Goal: Navigation & Orientation: Find specific page/section

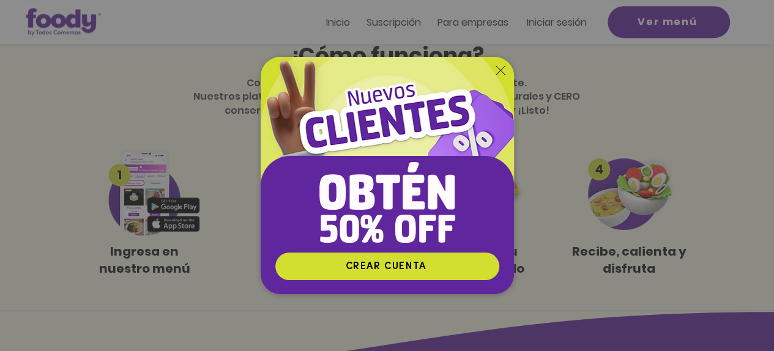
click at [498, 66] on icon "Volver al sitio" at bounding box center [501, 71] width 10 height 10
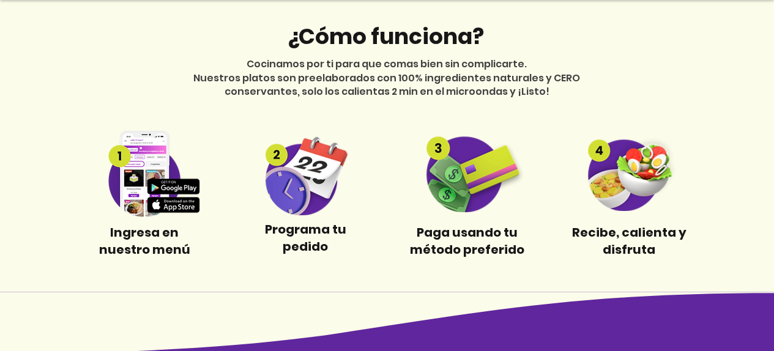
scroll to position [551, 0]
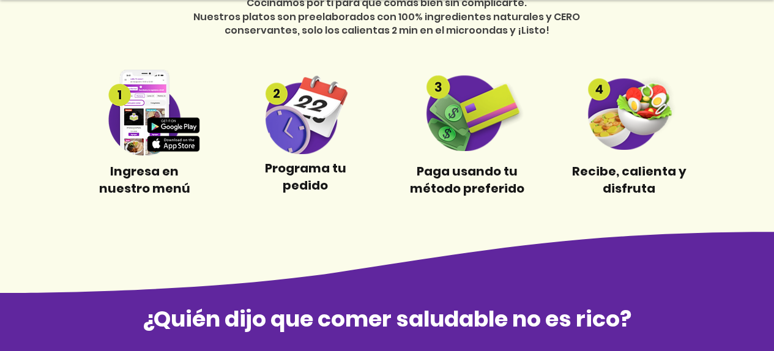
click at [159, 124] on img at bounding box center [145, 113] width 114 height 86
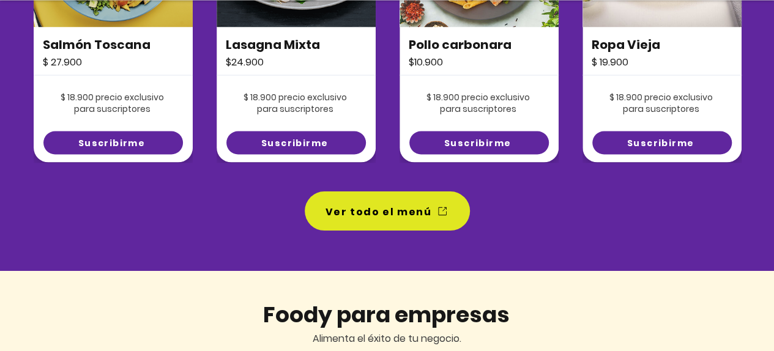
scroll to position [1102, 0]
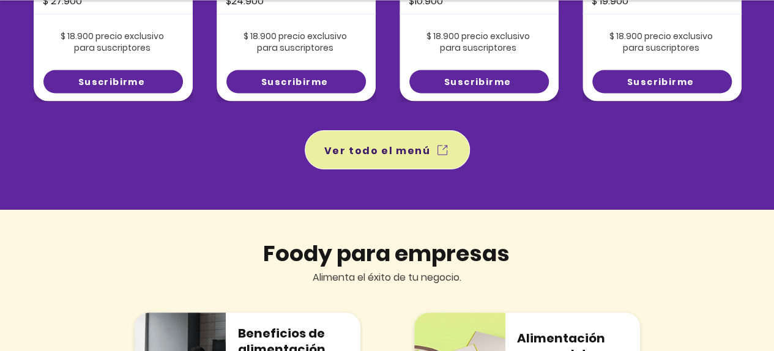
click at [359, 149] on span "Ver todo el menú" at bounding box center [377, 150] width 107 height 15
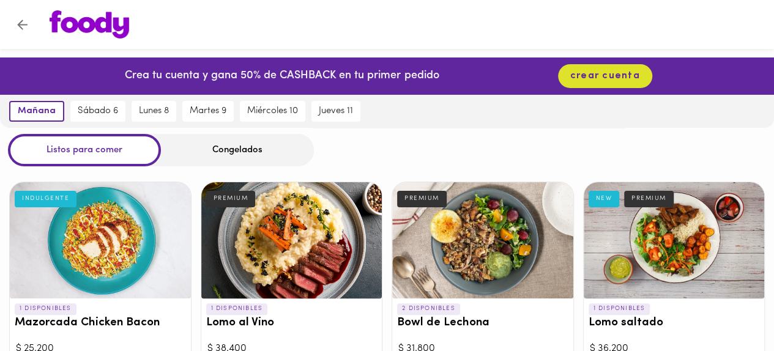
click at [21, 25] on icon "Volver" at bounding box center [22, 25] width 10 height 10
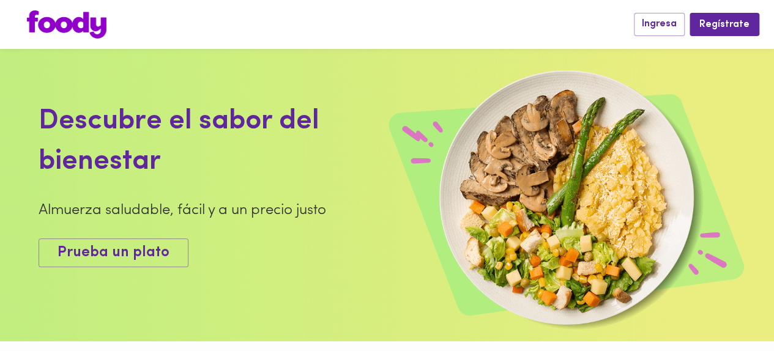
click at [66, 22] on img at bounding box center [67, 24] width 80 height 28
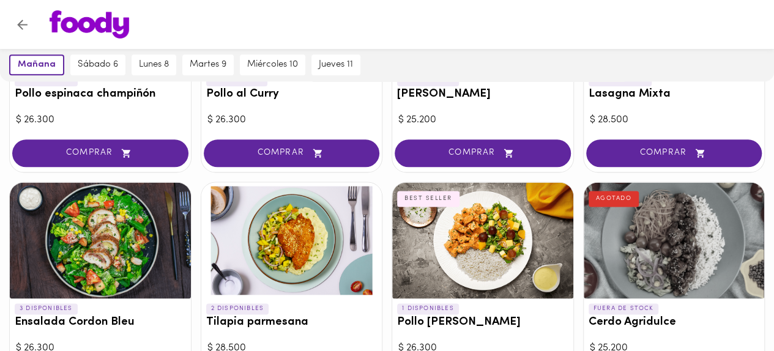
scroll to position [857, 0]
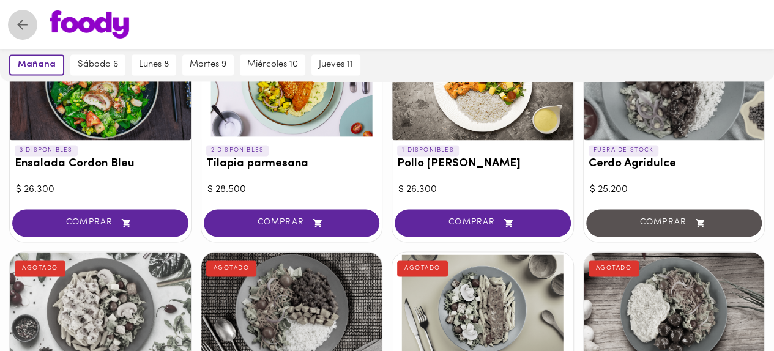
click at [16, 24] on icon "Volver" at bounding box center [22, 24] width 15 height 15
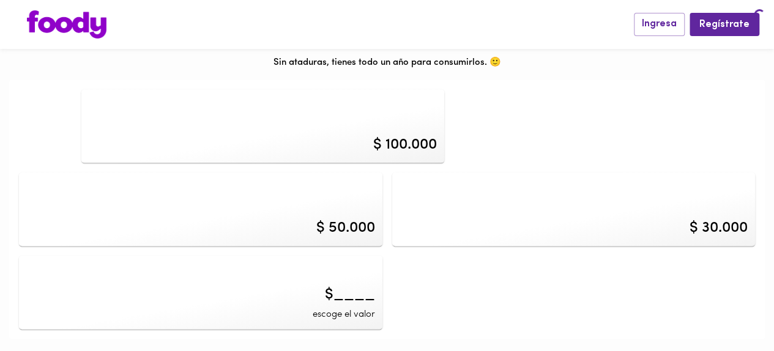
scroll to position [519, 0]
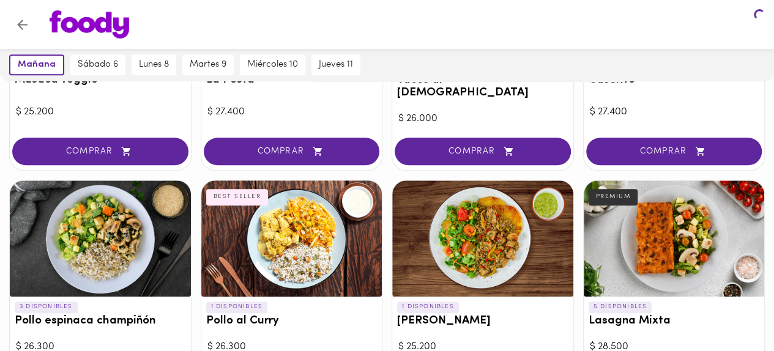
scroll to position [809, 0]
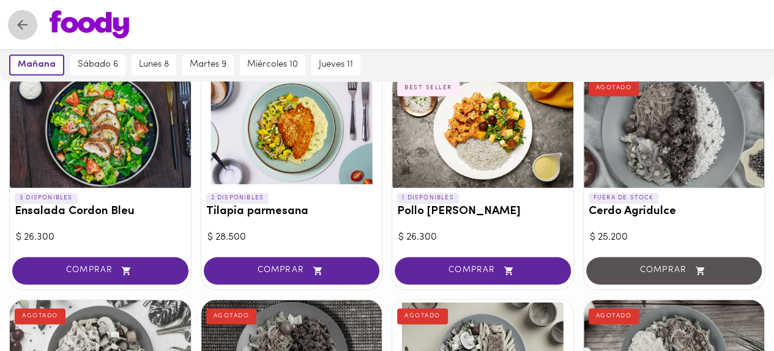
click at [24, 29] on icon "Volver" at bounding box center [22, 24] width 15 height 15
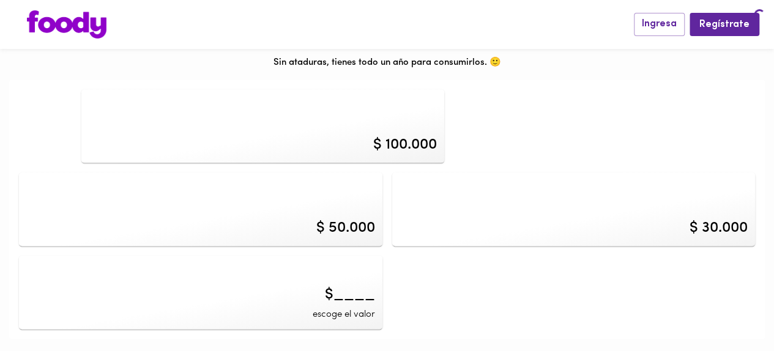
scroll to position [519, 0]
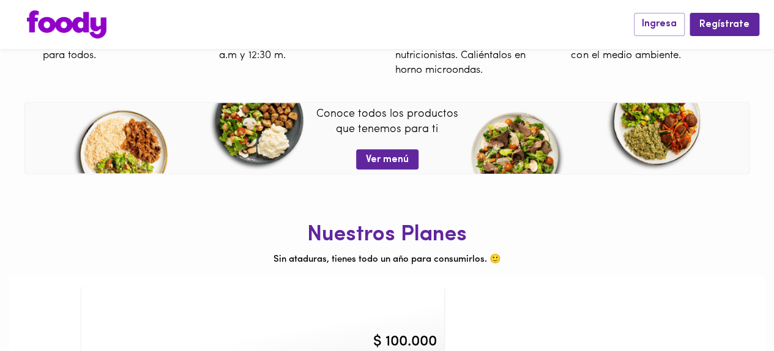
scroll to position [519, 0]
